Goal: Contribute content: Add original content to the website for others to see

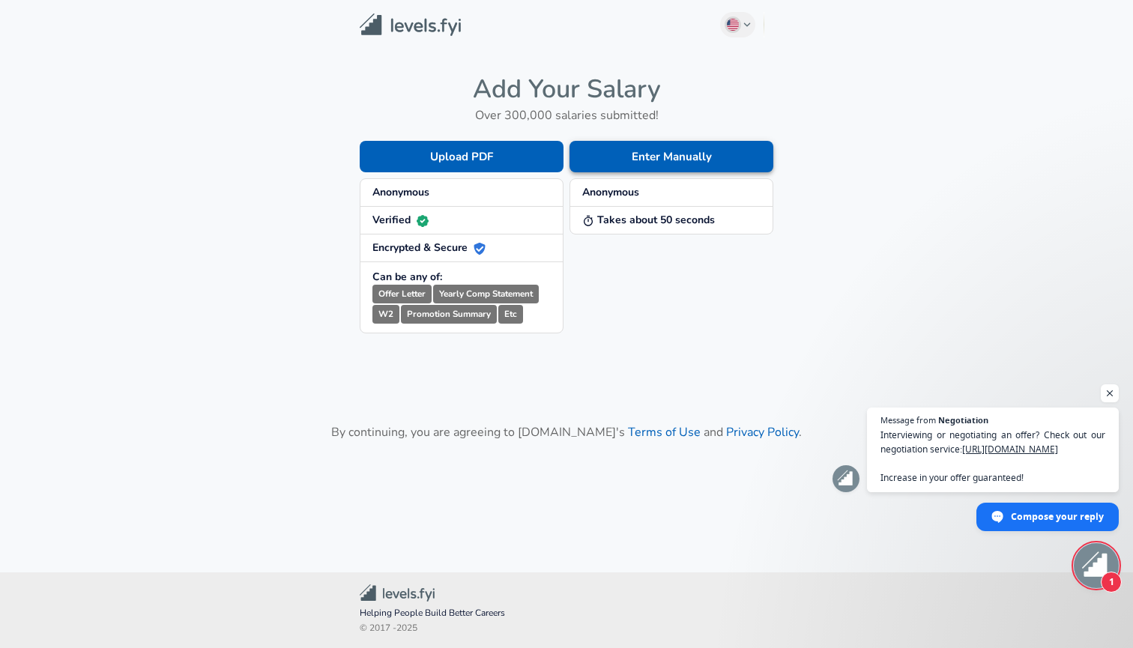
click at [656, 147] on button "Enter Manually" at bounding box center [672, 156] width 204 height 31
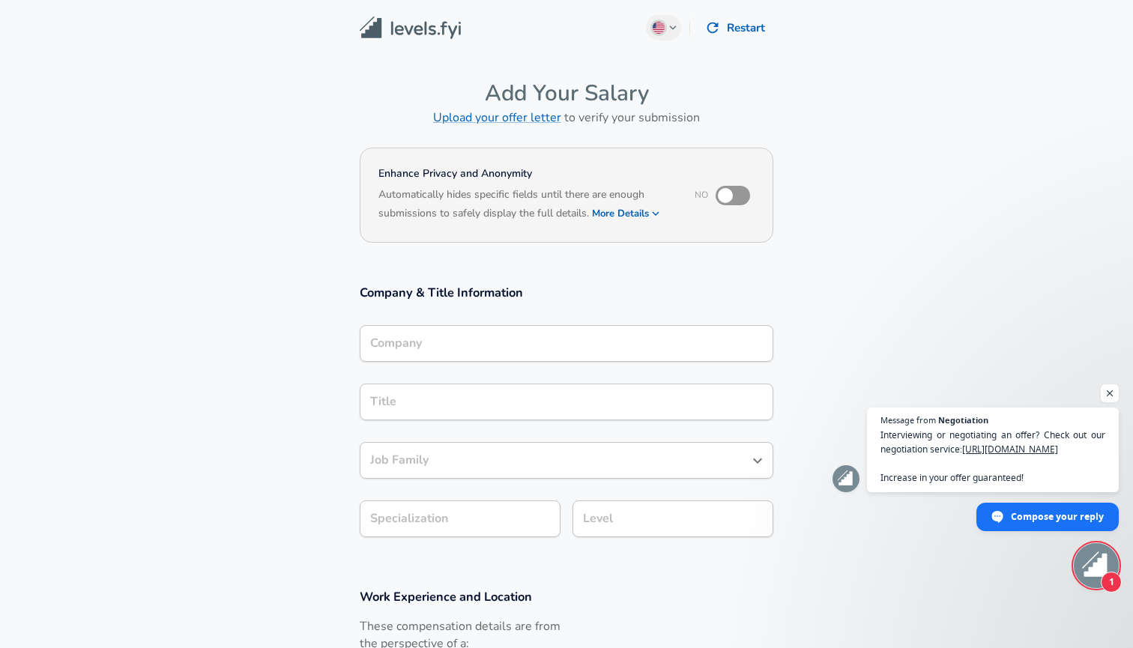
click at [507, 326] on div "Company" at bounding box center [567, 343] width 414 height 37
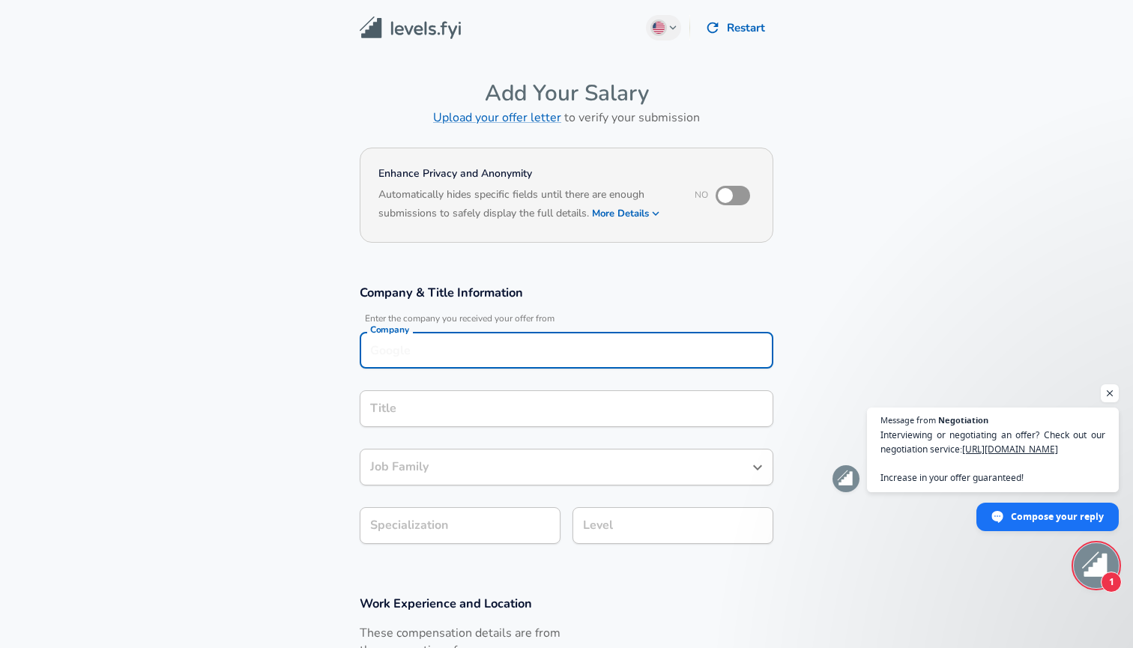
scroll to position [15, 0]
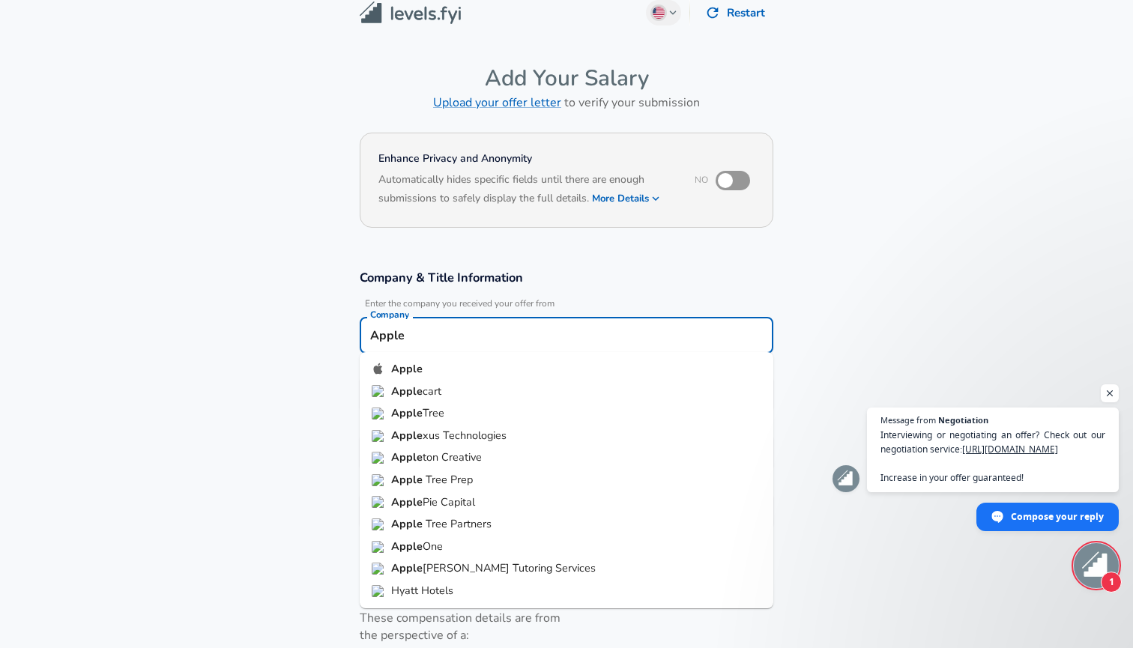
type input "Apple"
click at [310, 429] on section "Company & Title Information Enter the company you received your offer from Comp…" at bounding box center [566, 407] width 1133 height 311
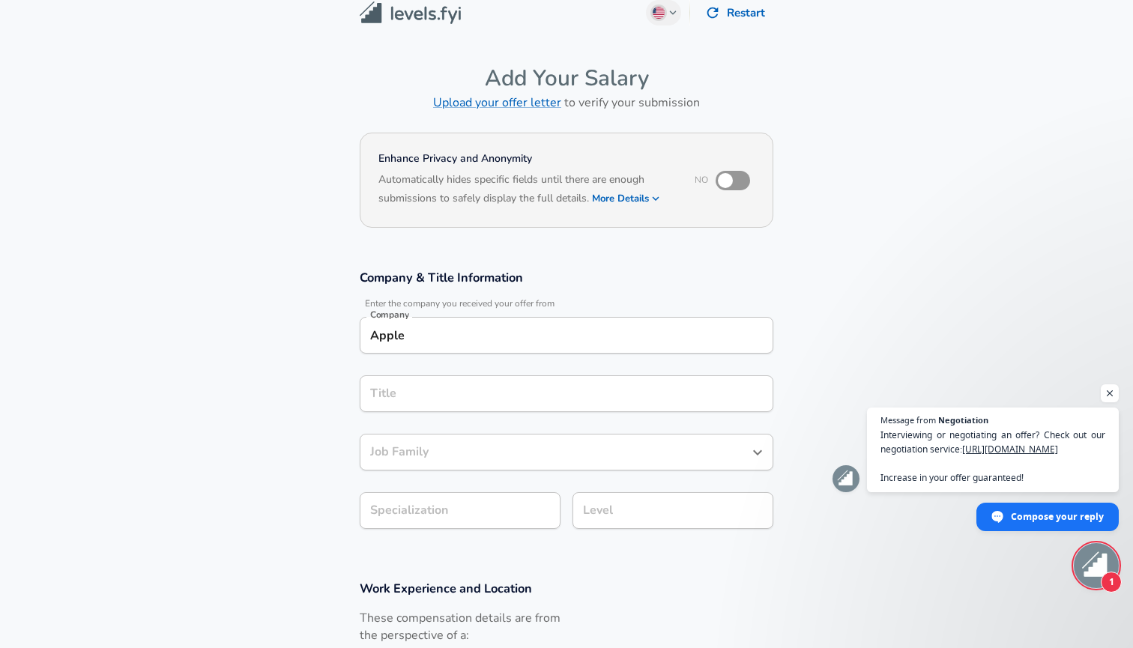
click at [408, 406] on div "Title" at bounding box center [567, 394] width 414 height 37
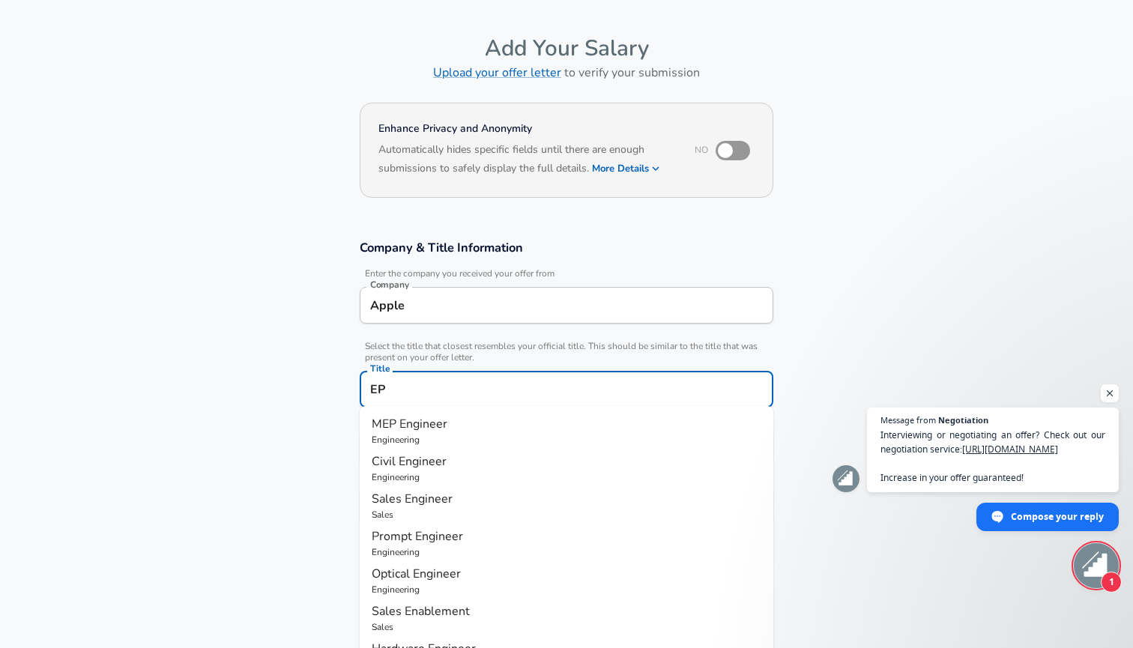
type input "E"
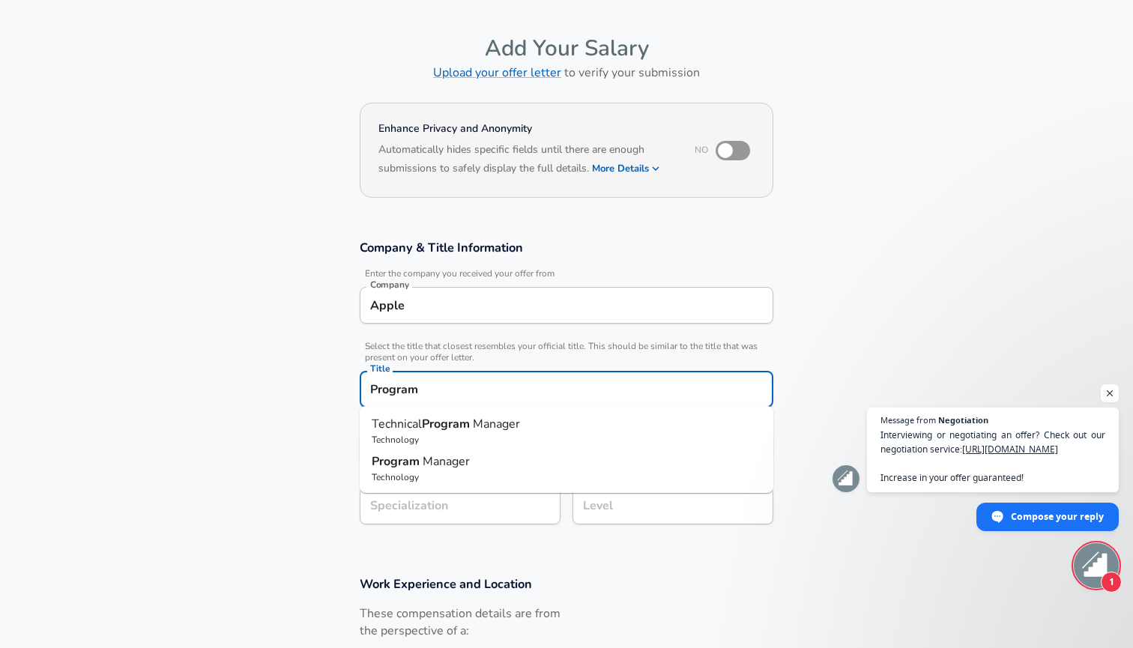
click at [405, 441] on p "Technology" at bounding box center [567, 439] width 390 height 13
type input "Technical Program Manager"
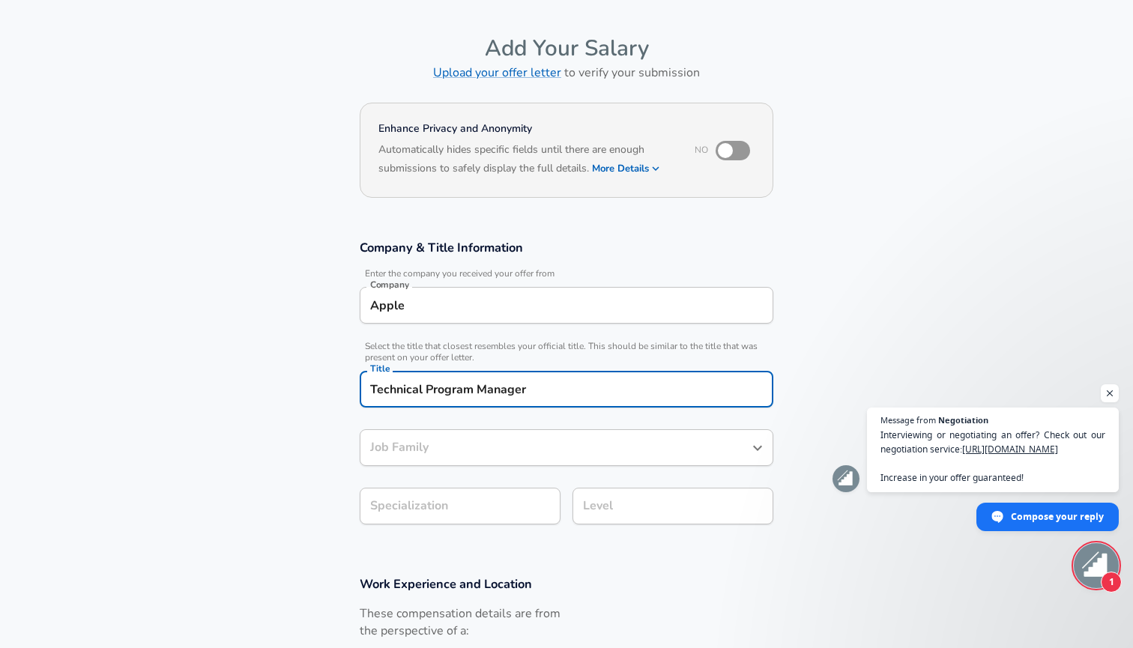
type input "Technical Program Manager"
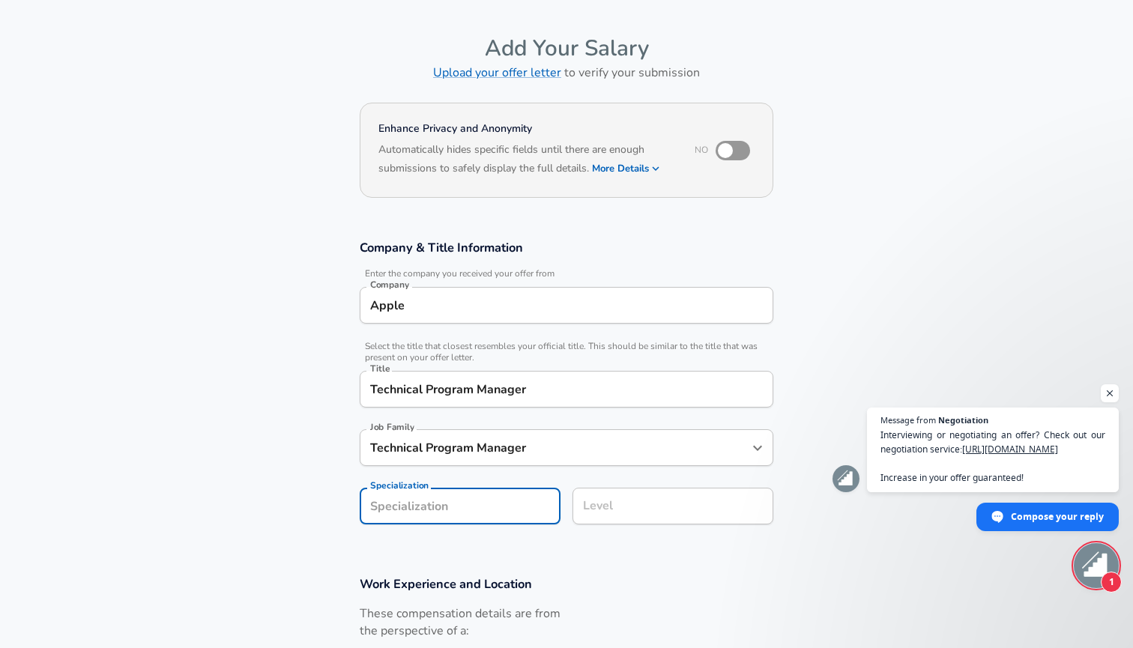
click at [417, 510] on section "Company & Title Information Enter the company you received your offer from Comp…" at bounding box center [566, 390] width 1133 height 337
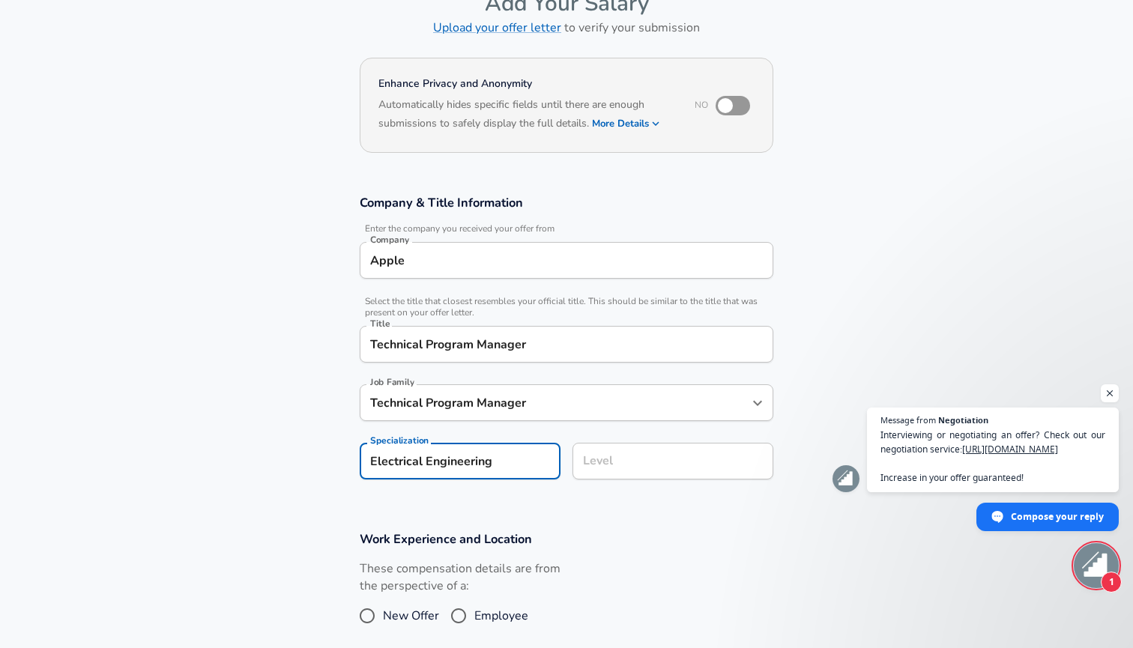
type input "Electrical Engineering"
click at [618, 465] on input "Level" at bounding box center [672, 461] width 187 height 23
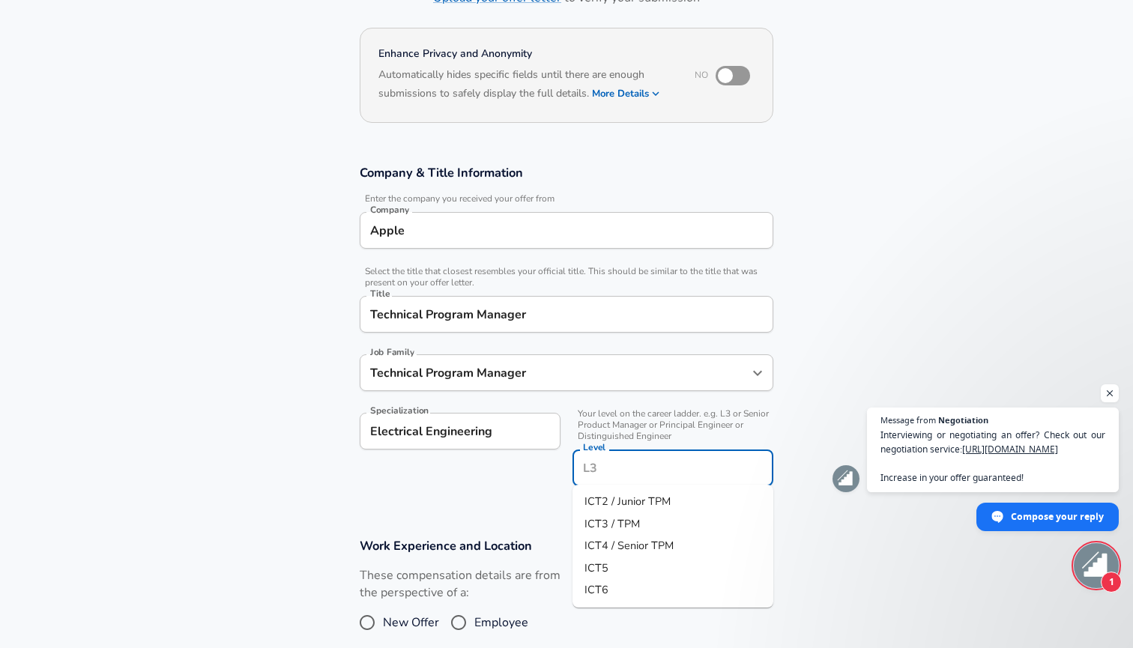
click at [617, 526] on span "ICT3 / TPM" at bounding box center [612, 523] width 55 height 15
type input "ICT3 / TPM"
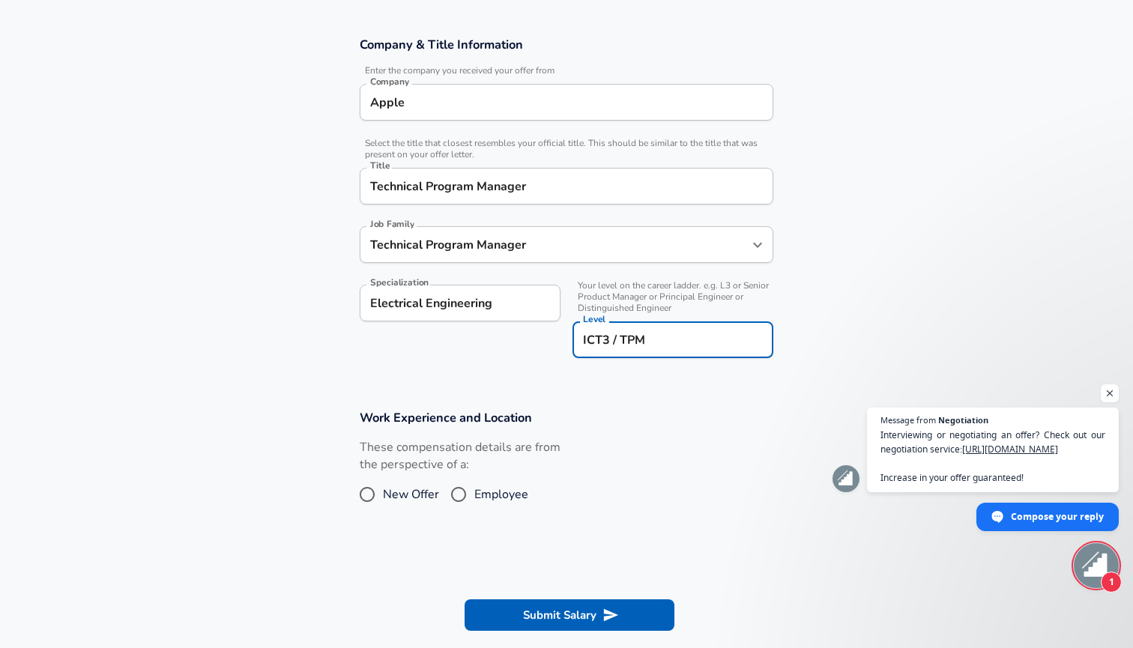
scroll to position [255, 0]
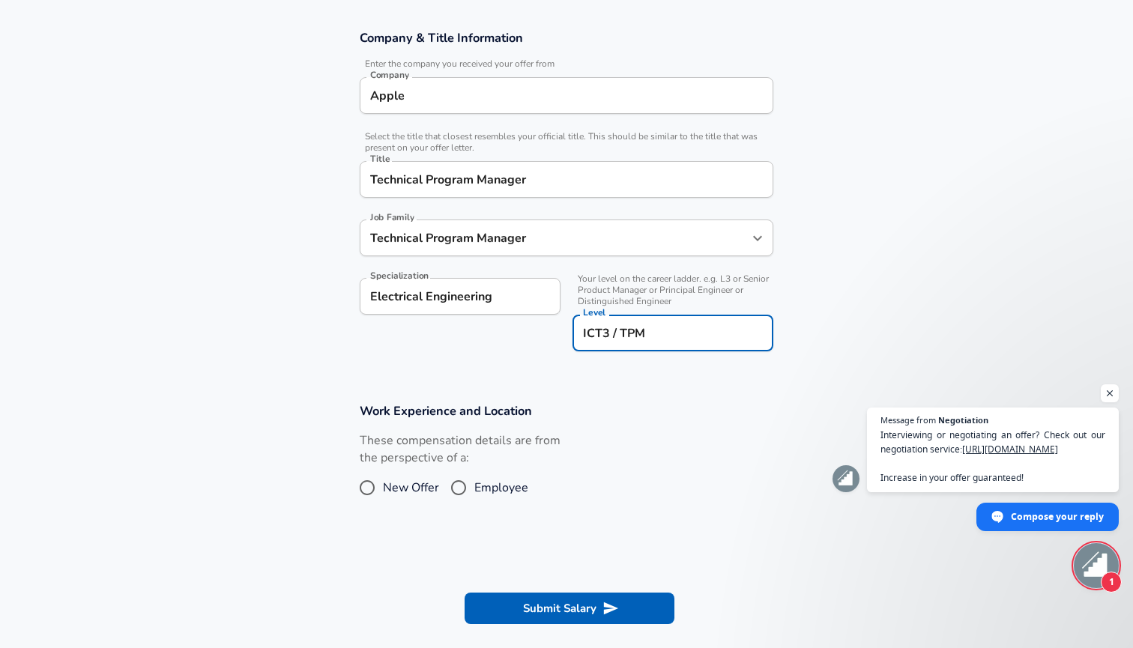
click at [461, 489] on input "Employee" at bounding box center [458, 488] width 31 height 24
radio input "true"
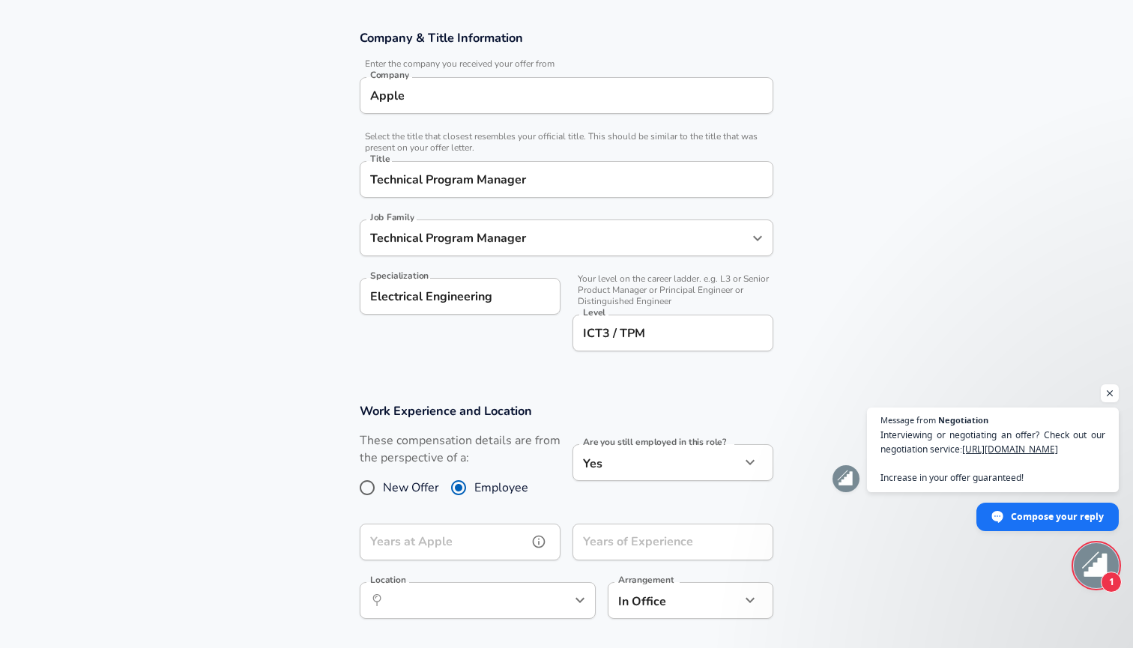
click at [480, 531] on input "Years at Apple" at bounding box center [444, 542] width 168 height 37
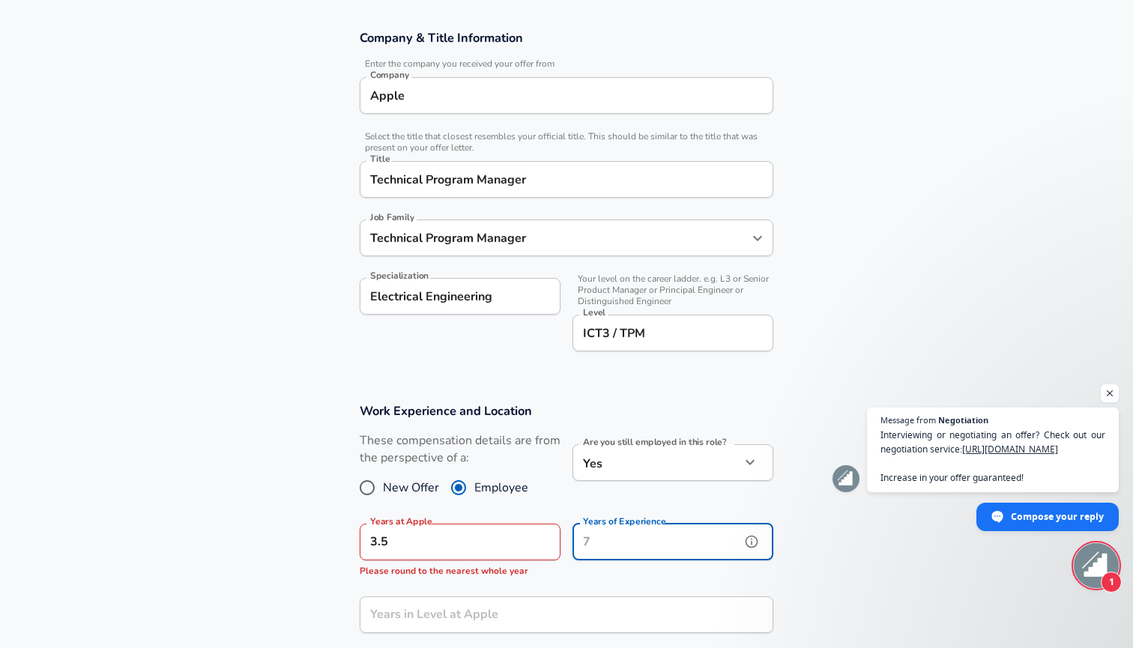
click at [659, 534] on input "Years of Experience" at bounding box center [657, 542] width 168 height 37
click at [517, 534] on input "3.5" at bounding box center [444, 542] width 168 height 37
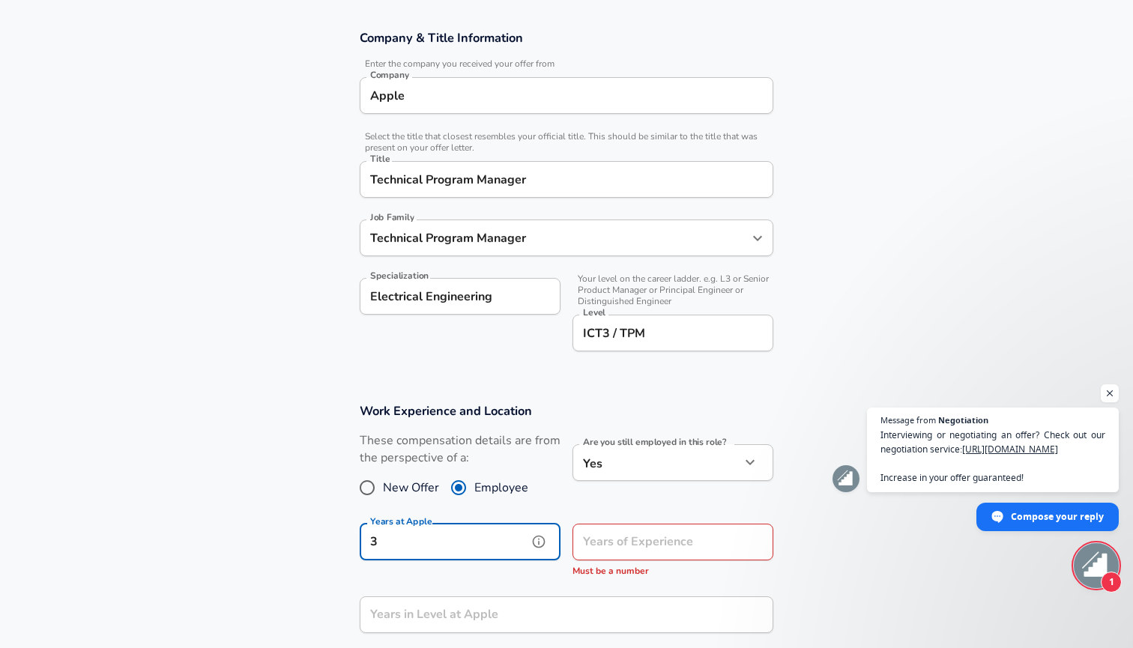
type input "3"
click at [676, 535] on input "Years of Experience" at bounding box center [657, 542] width 168 height 37
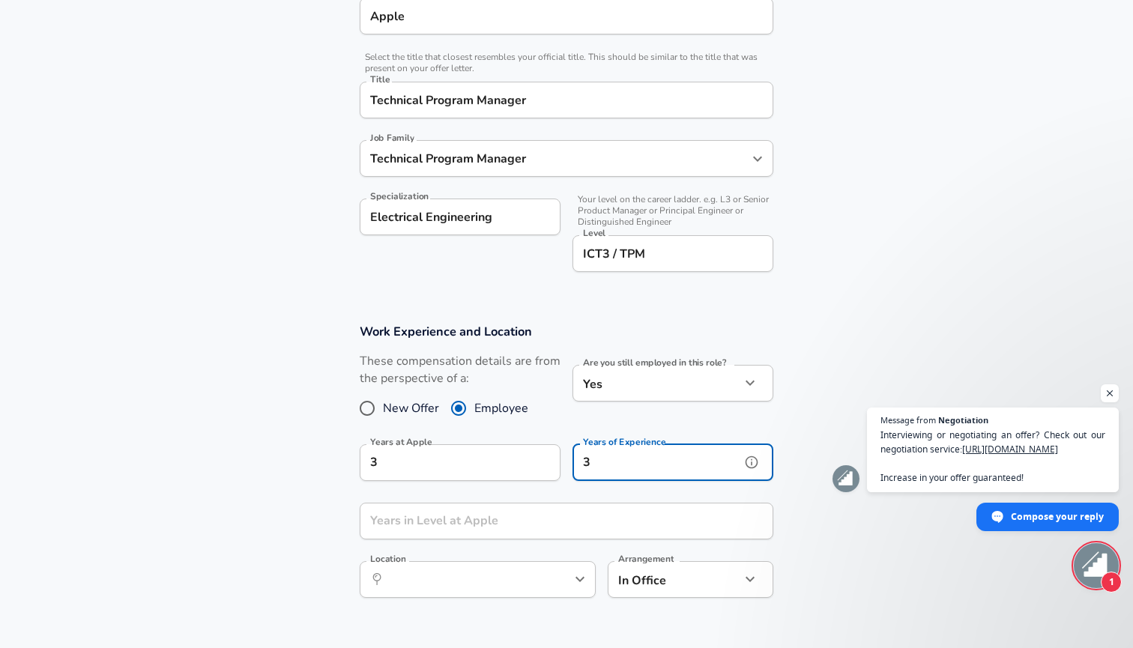
scroll to position [346, 0]
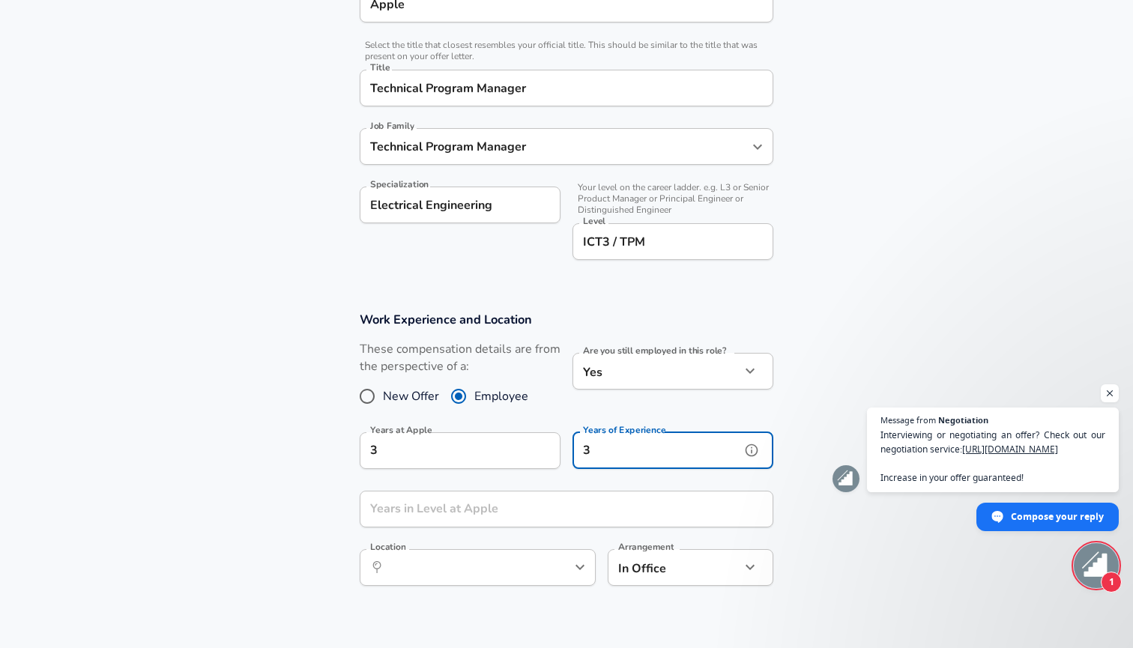
type input "3"
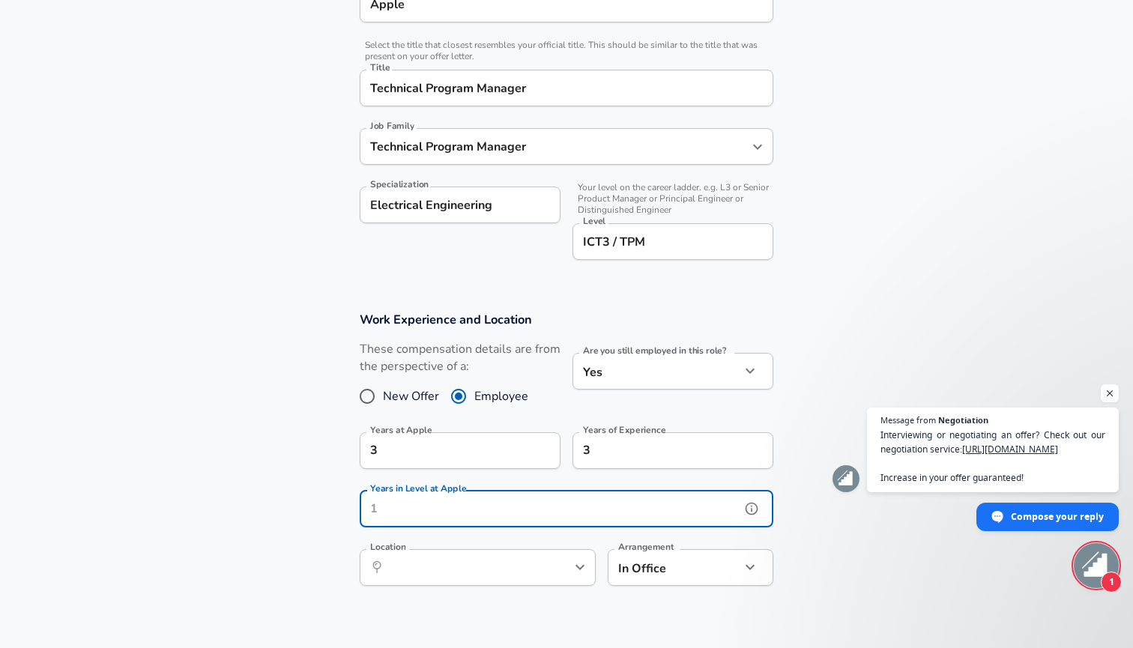
click at [579, 507] on input "Years in Level at Apple" at bounding box center [550, 509] width 381 height 37
type input "3"
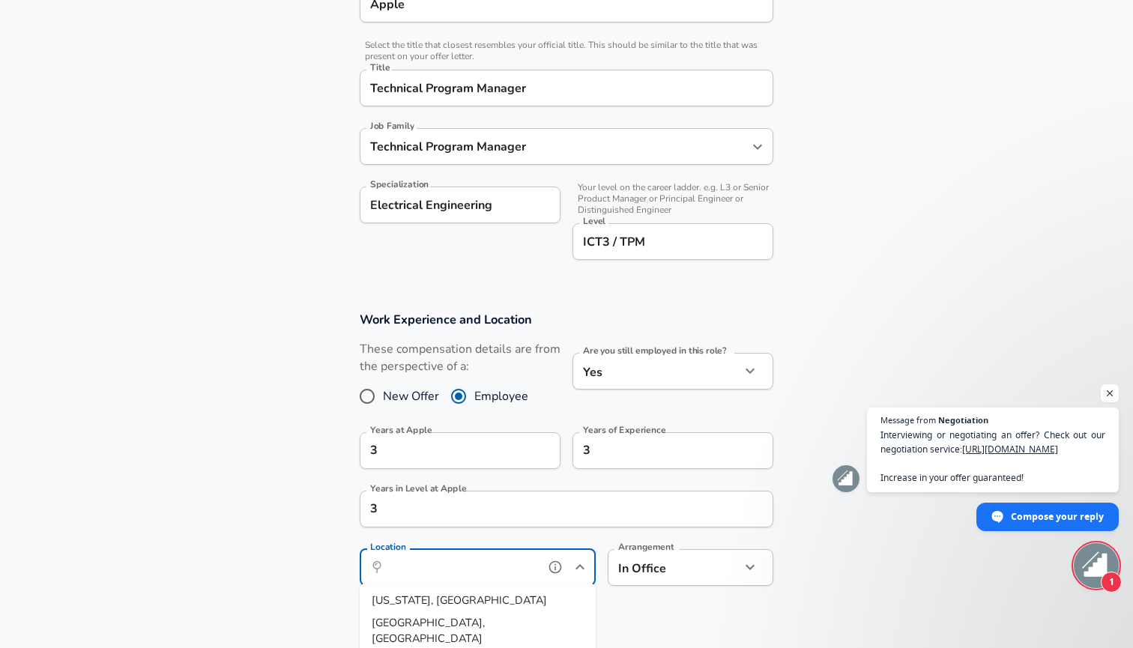
click at [533, 574] on input "Location" at bounding box center [461, 567] width 154 height 23
click at [513, 602] on li "[GEOGRAPHIC_DATA], [GEOGRAPHIC_DATA]" at bounding box center [478, 601] width 236 height 22
type input "[GEOGRAPHIC_DATA], [GEOGRAPHIC_DATA]"
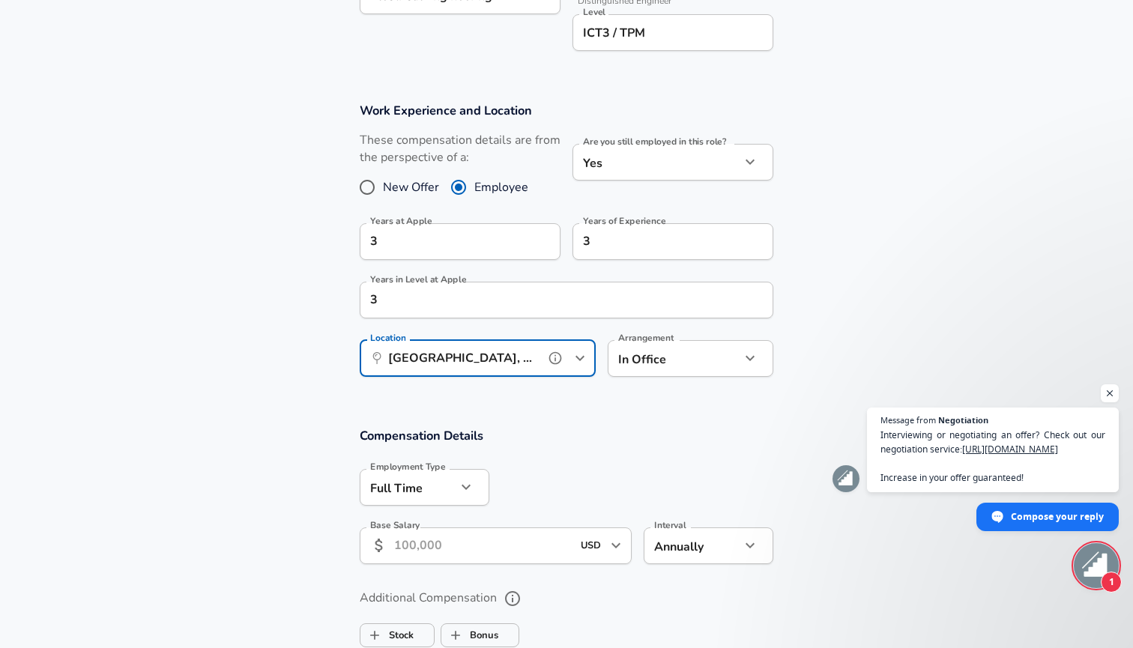
scroll to position [558, 0]
click at [523, 549] on input "Base Salary" at bounding box center [483, 543] width 178 height 37
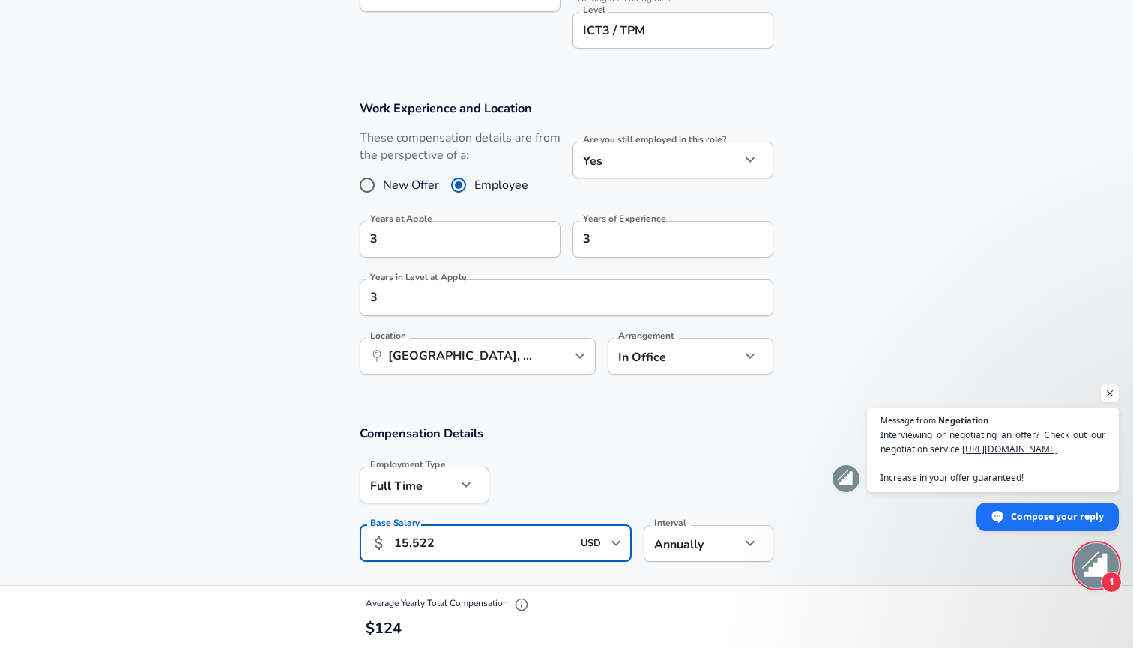
type input "155,223"
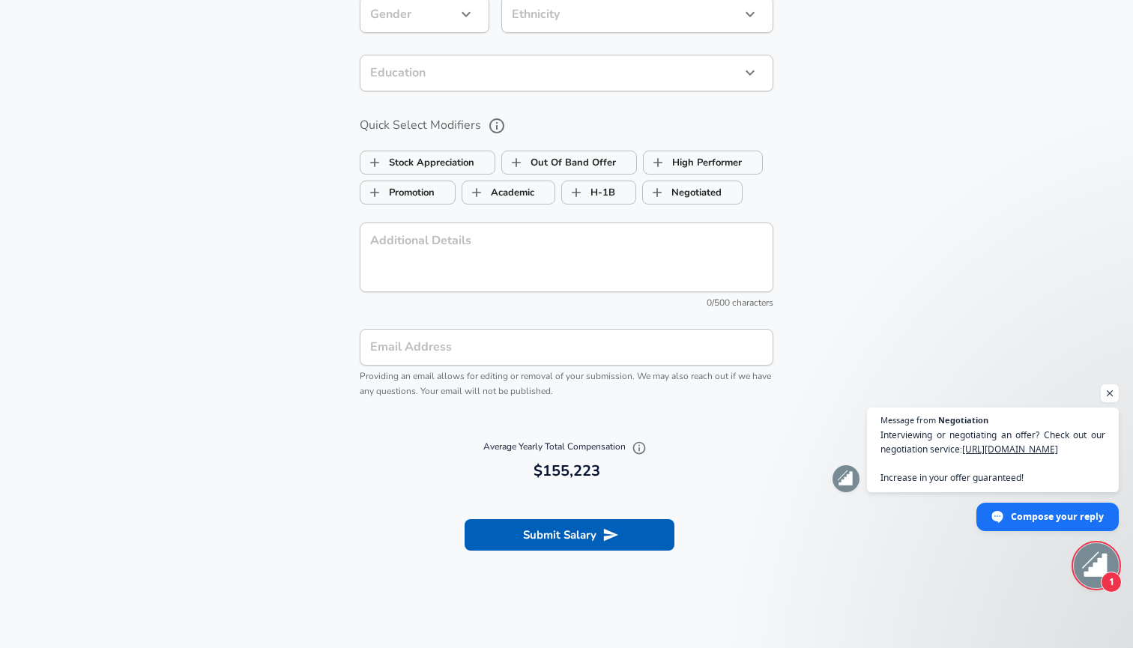
scroll to position [1302, 0]
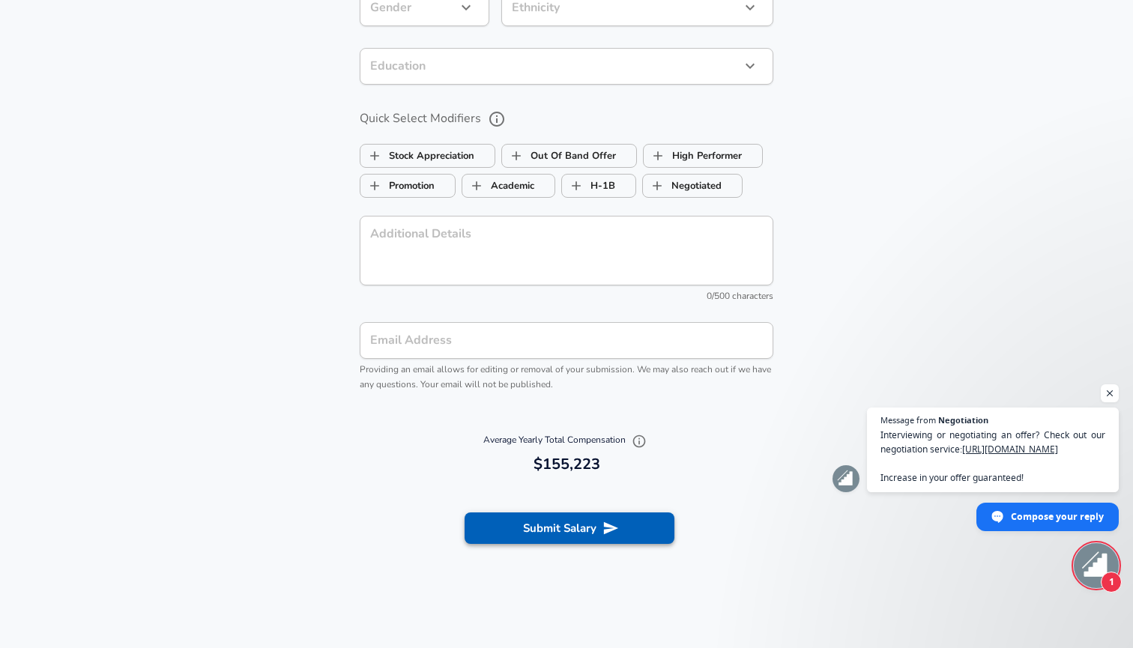
click at [546, 528] on button "Submit Salary" at bounding box center [570, 528] width 210 height 31
